Goal: Entertainment & Leisure: Consume media (video, audio)

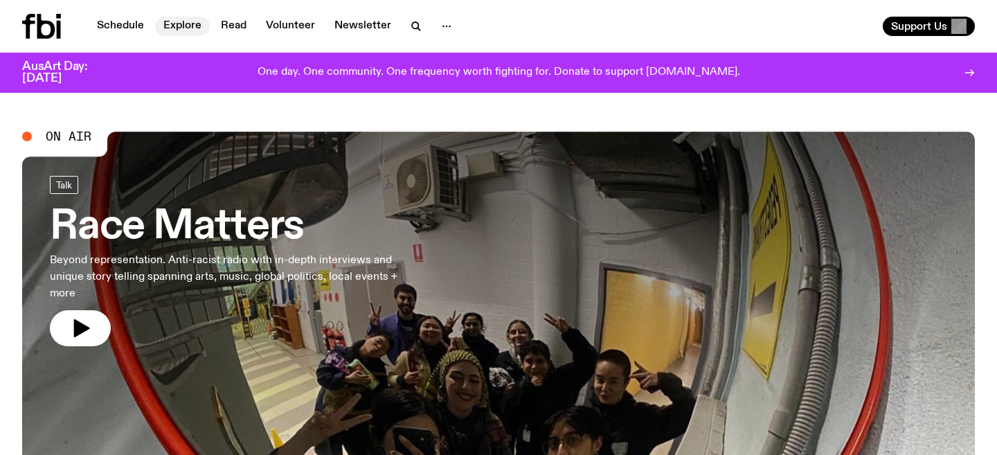
click at [172, 31] on link "Explore" at bounding box center [182, 26] width 55 height 19
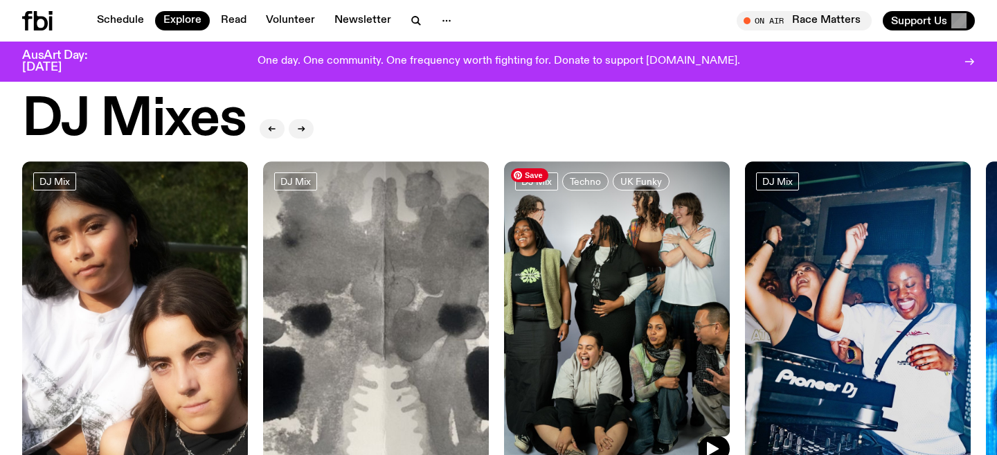
scroll to position [21, 0]
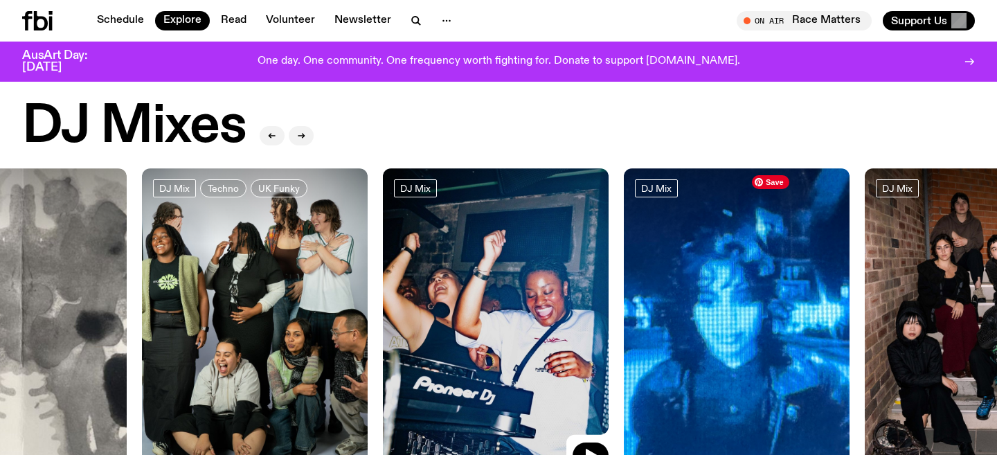
drag, startPoint x: 833, startPoint y: 295, endPoint x: 402, endPoint y: 281, distance: 431.4
click at [402, 281] on img at bounding box center [496, 318] width 226 height 301
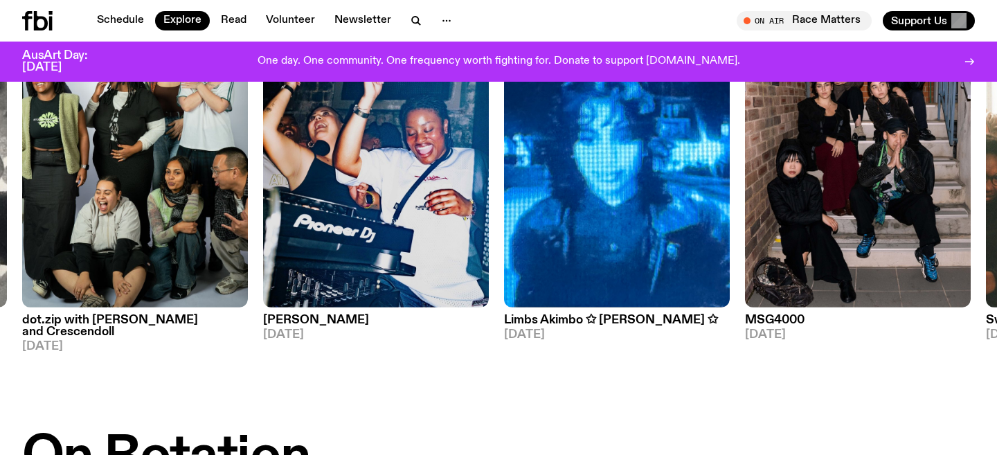
scroll to position [145, 0]
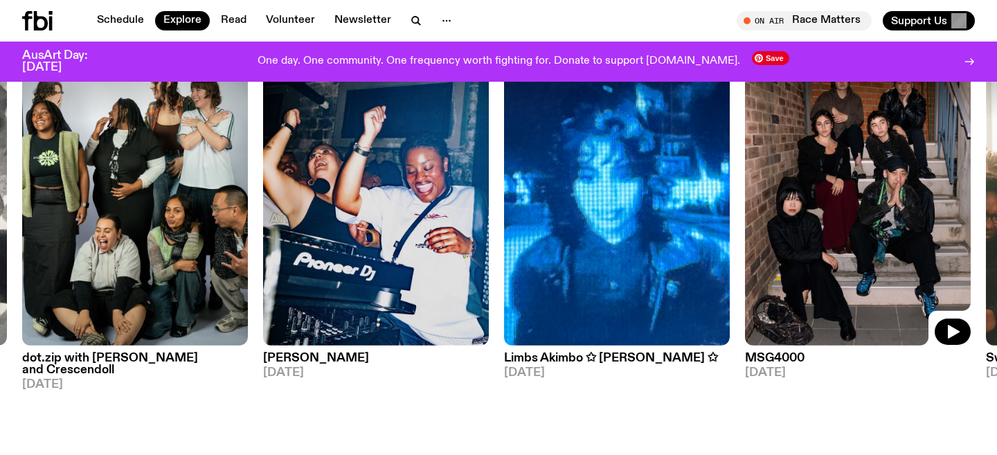
drag, startPoint x: 854, startPoint y: 211, endPoint x: 541, endPoint y: 216, distance: 312.8
click at [745, 215] on img at bounding box center [858, 194] width 226 height 301
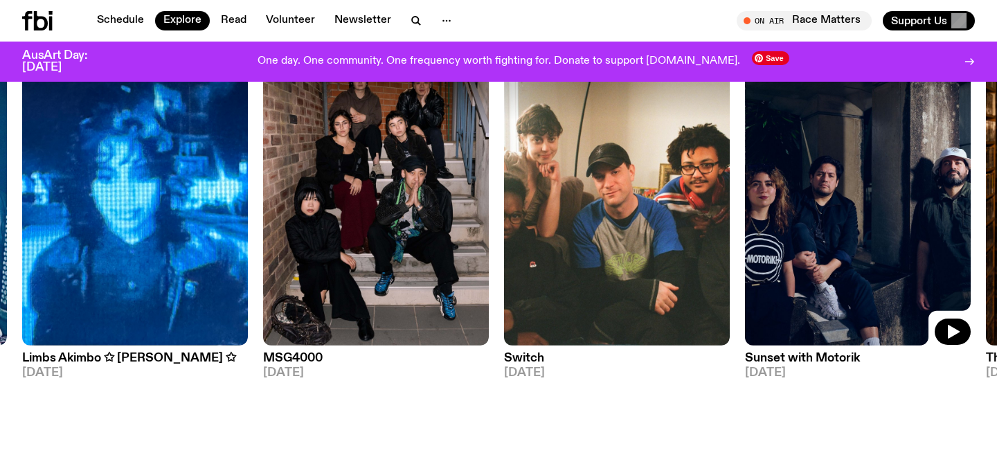
click at [826, 228] on img at bounding box center [858, 194] width 226 height 301
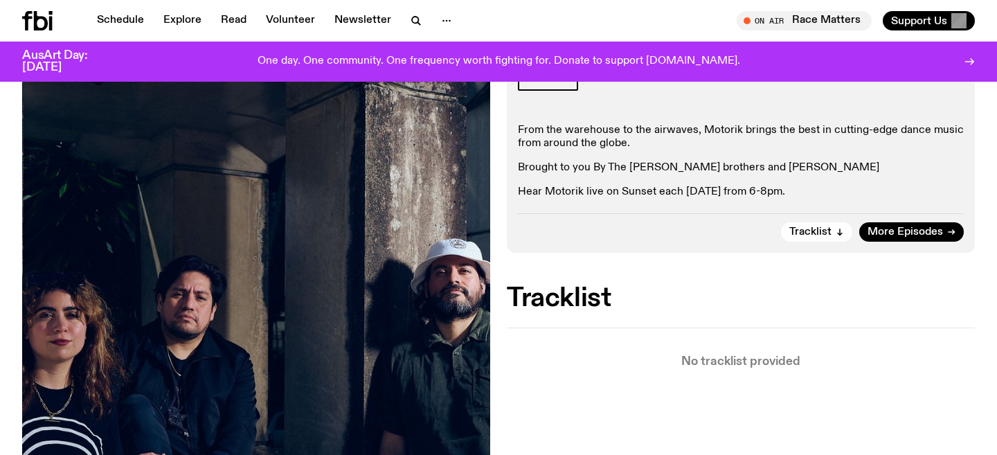
scroll to position [165, 0]
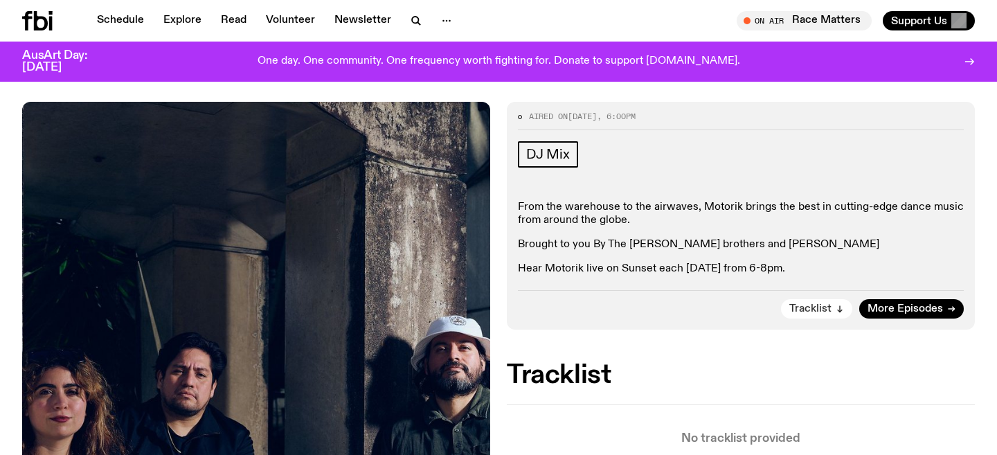
click at [844, 309] on button "Tracklist" at bounding box center [816, 308] width 71 height 19
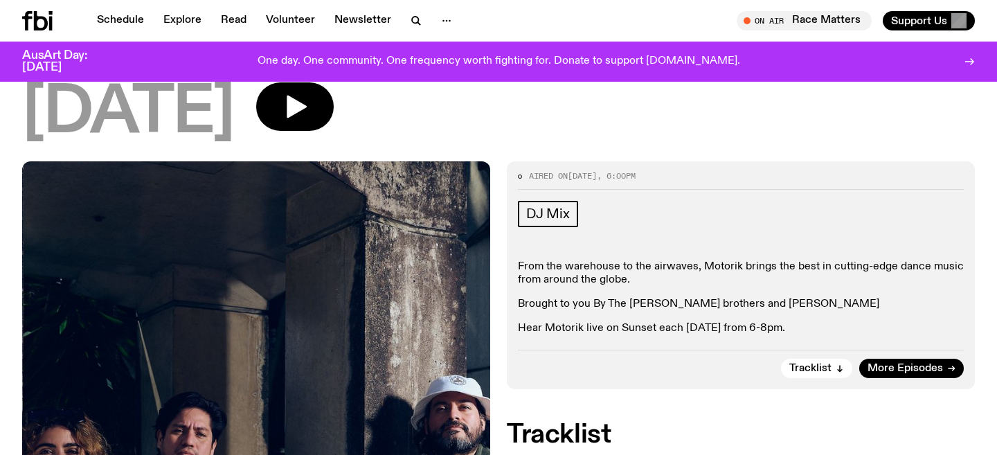
scroll to position [80, 0]
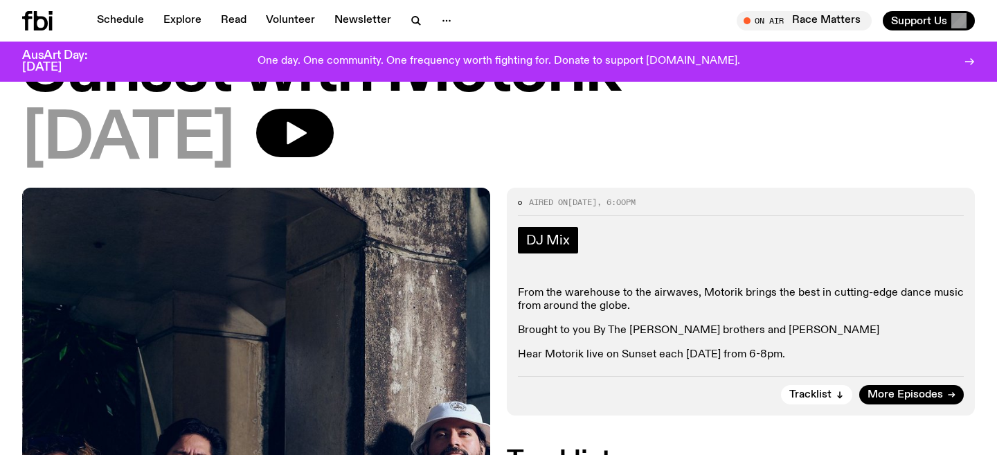
click at [544, 235] on span "DJ Mix" at bounding box center [548, 240] width 44 height 15
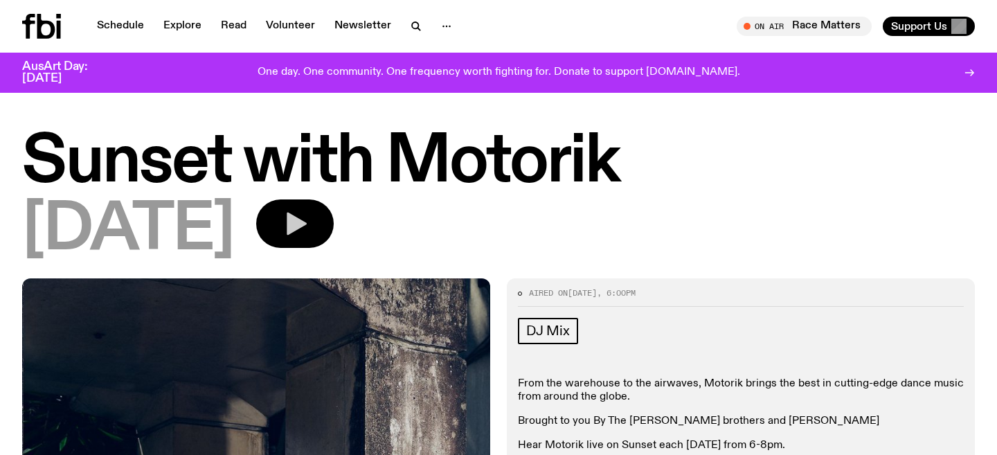
click at [309, 222] on icon "button" at bounding box center [295, 224] width 28 height 28
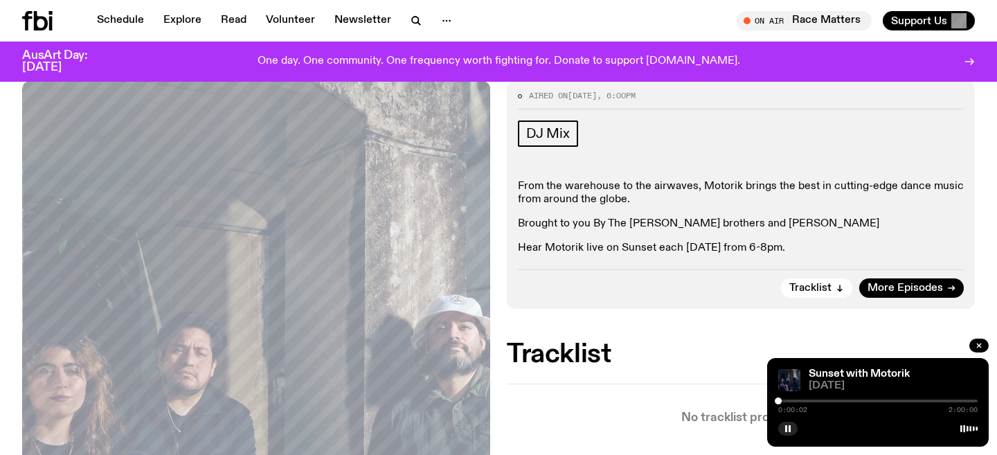
scroll to position [192, 0]
